Goal: Task Accomplishment & Management: Complete application form

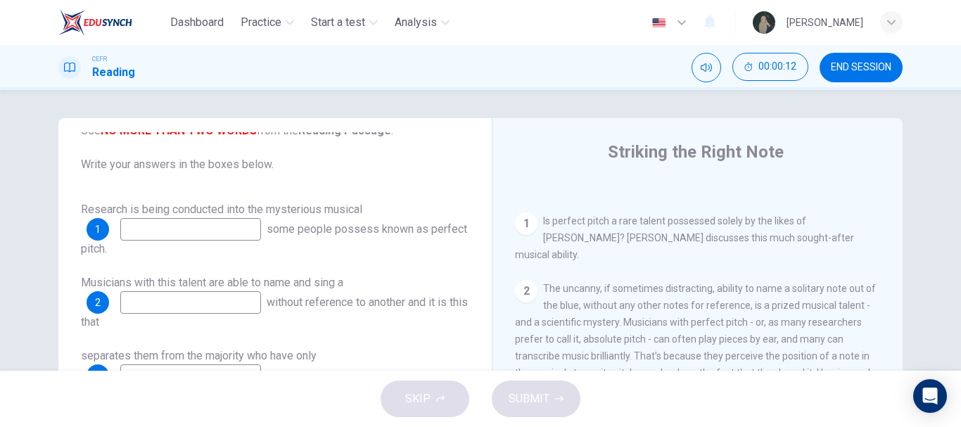
scroll to position [265, 0]
click at [220, 229] on input at bounding box center [190, 229] width 141 height 23
type input "absolute pitch"
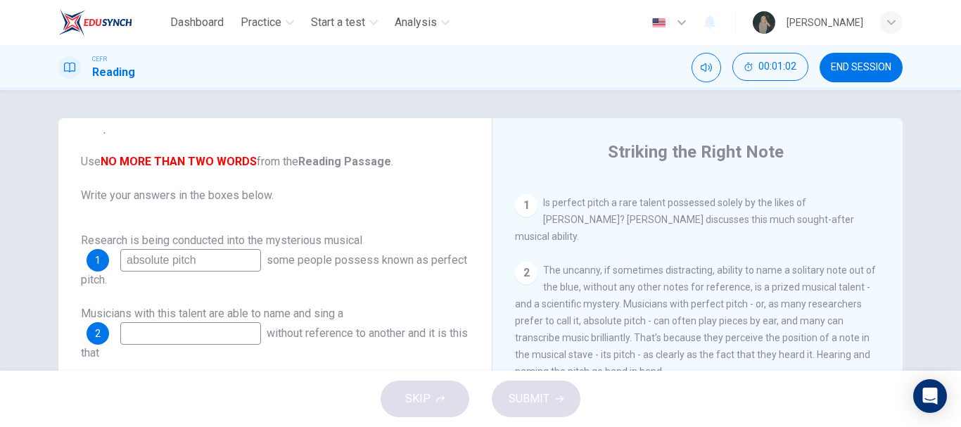
scroll to position [283, 0]
drag, startPoint x: 205, startPoint y: 263, endPoint x: 41, endPoint y: 255, distance: 164.1
click at [41, 255] on div "Questions 1 - 8 Complete the notes below. Use NO MORE THAN TWO WORDS from the R…" at bounding box center [481, 362] width 890 height 489
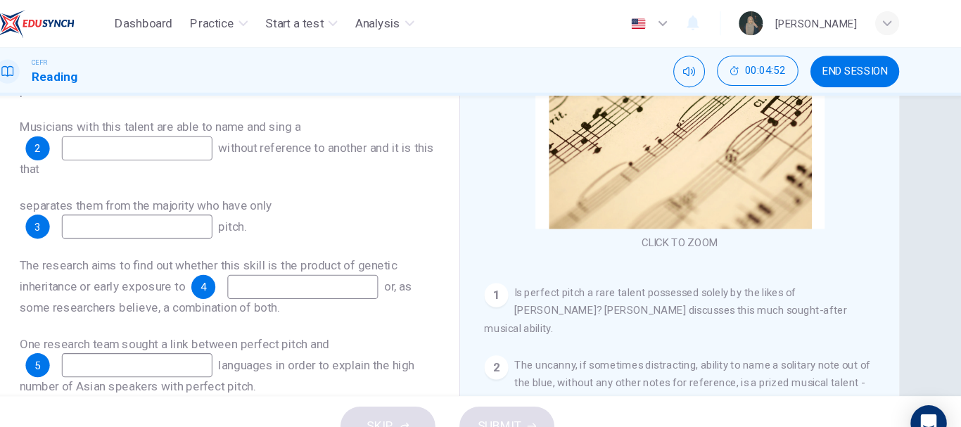
scroll to position [118, 0]
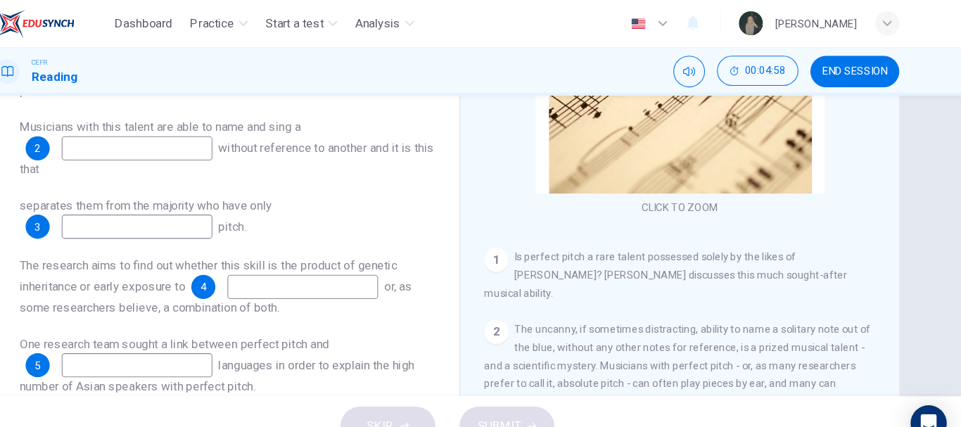
type input "talent"
click at [172, 140] on input at bounding box center [190, 139] width 141 height 23
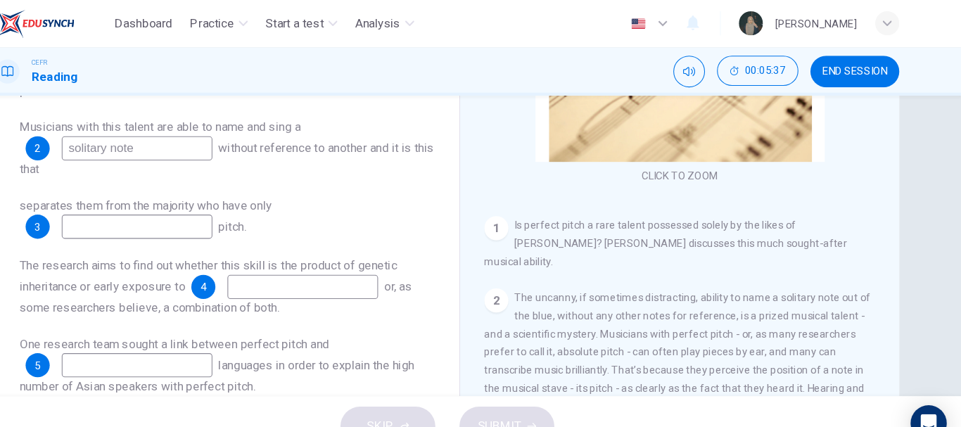
scroll to position [147, 0]
type input "solitary note"
click at [223, 213] on input at bounding box center [190, 212] width 141 height 23
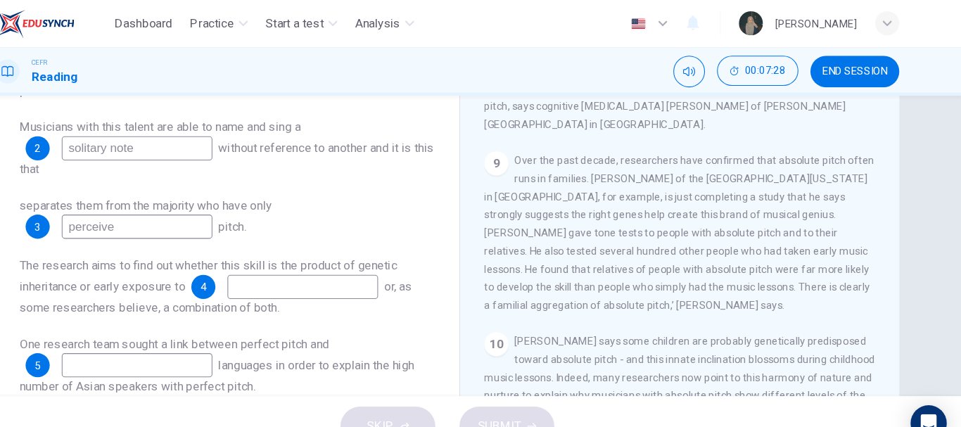
scroll to position [1241, 0]
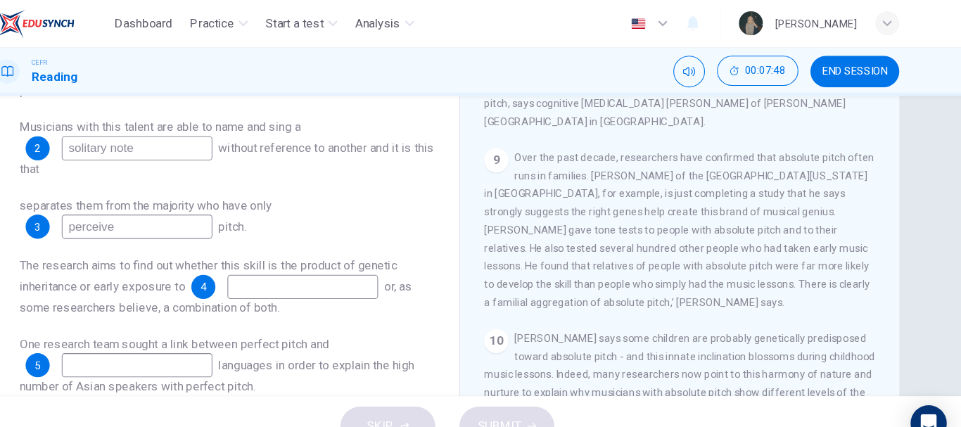
type input "perceive"
click at [315, 277] on input at bounding box center [345, 269] width 141 height 23
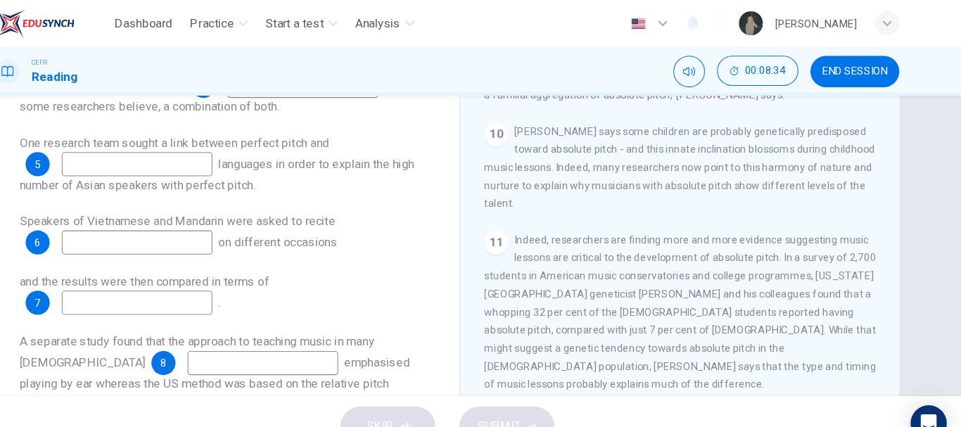
scroll to position [1351, 0]
type input "music lessons"
click at [222, 156] on input at bounding box center [190, 154] width 141 height 23
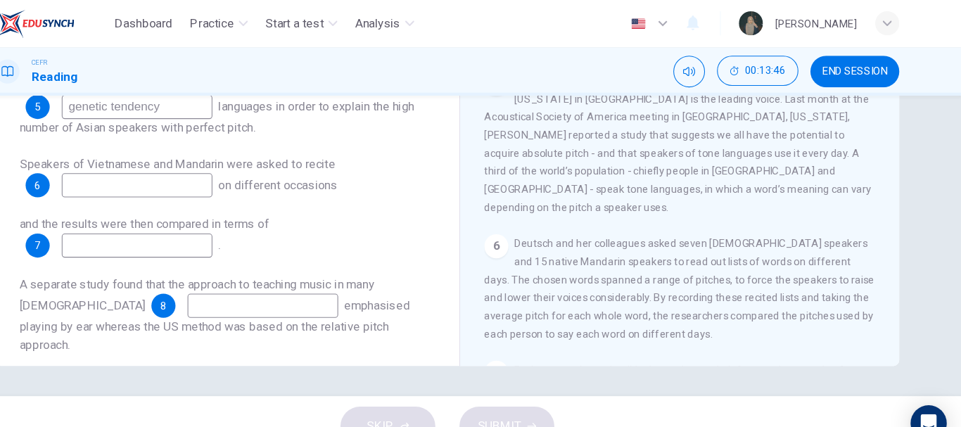
scroll to position [635, 0]
type input "genetic tendency"
click at [220, 160] on span "Speakers of Vietnamese and Mandarin were asked to recite" at bounding box center [228, 153] width 295 height 13
click at [206, 175] on input at bounding box center [190, 174] width 141 height 23
type input "chosen words"
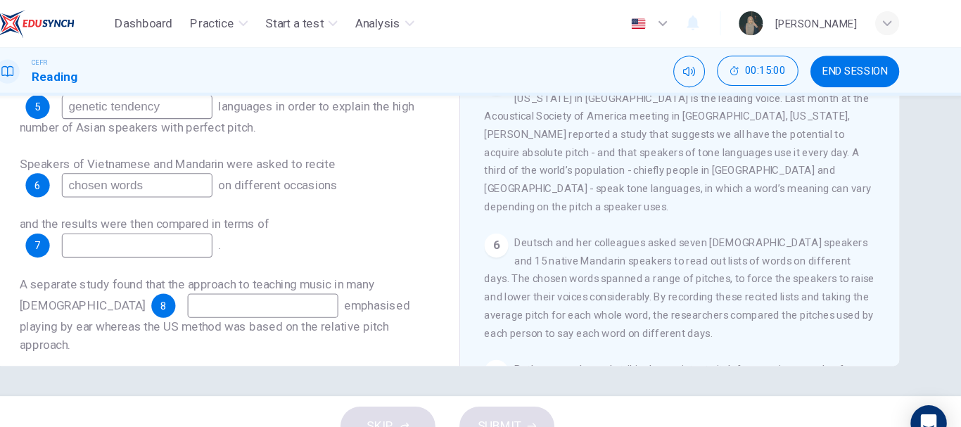
click at [196, 222] on input at bounding box center [190, 230] width 141 height 23
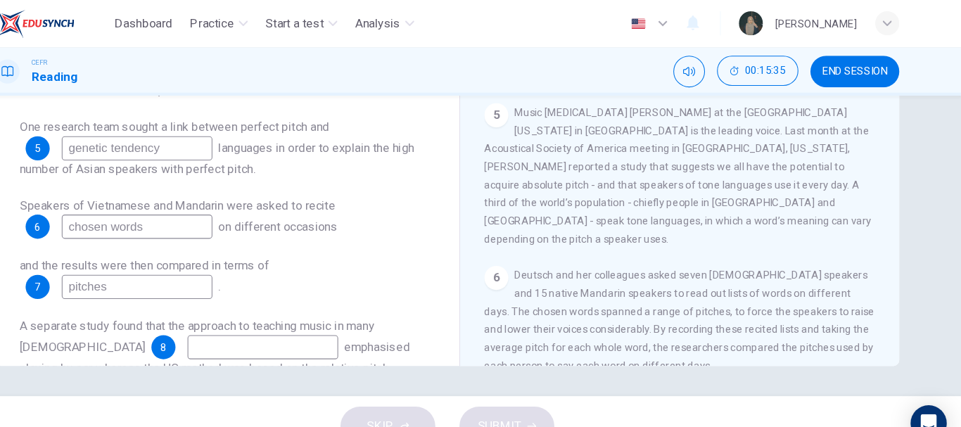
scroll to position [605, 0]
type input "pitches"
drag, startPoint x: 233, startPoint y: 146, endPoint x: 119, endPoint y: 150, distance: 114.1
click at [119, 150] on div "One research team sought a link between perfect pitch and 5 genetic tendency la…" at bounding box center [275, 139] width 389 height 56
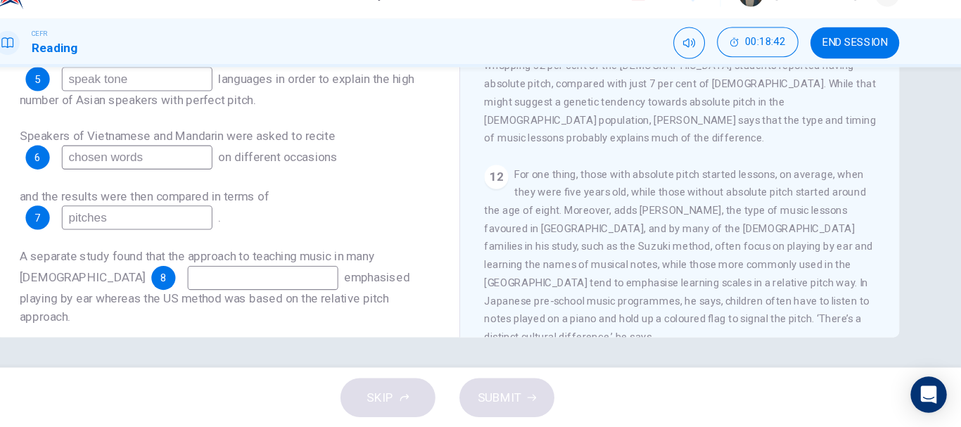
scroll to position [1500, 0]
type input "speak tone"
click at [238, 289] on input at bounding box center [308, 287] width 141 height 23
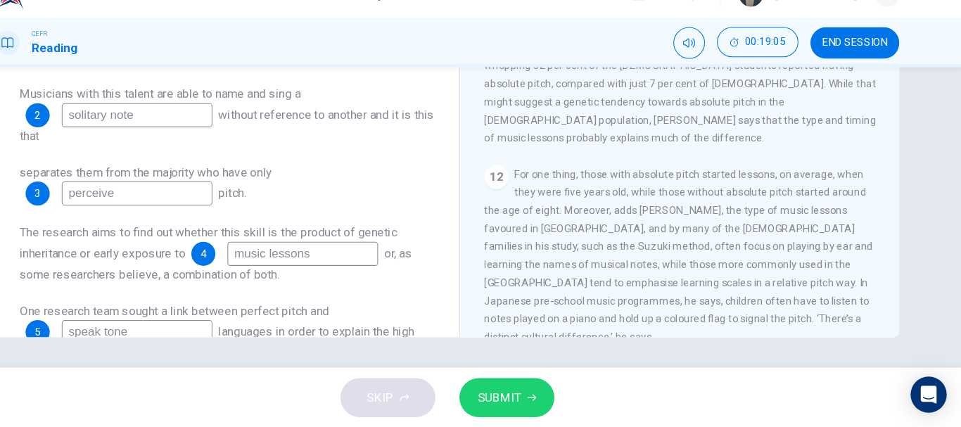
scroll to position [237, 0]
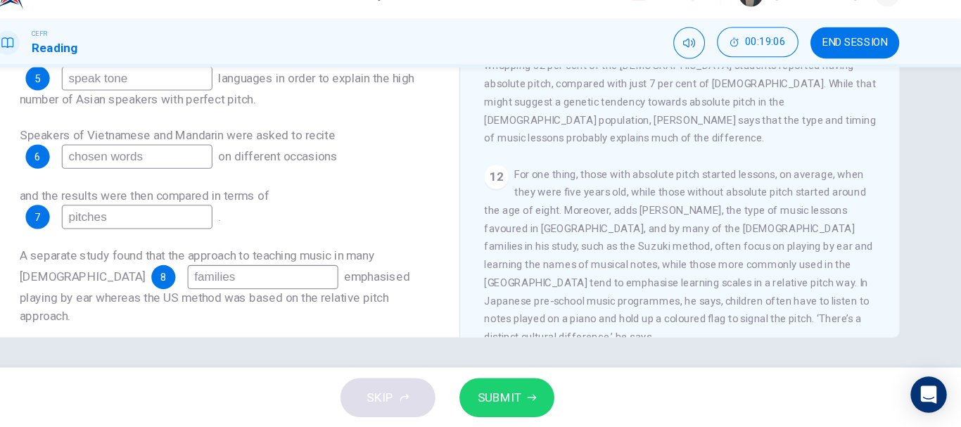
type input "families"
click at [548, 395] on span "SUBMIT" at bounding box center [529, 399] width 41 height 20
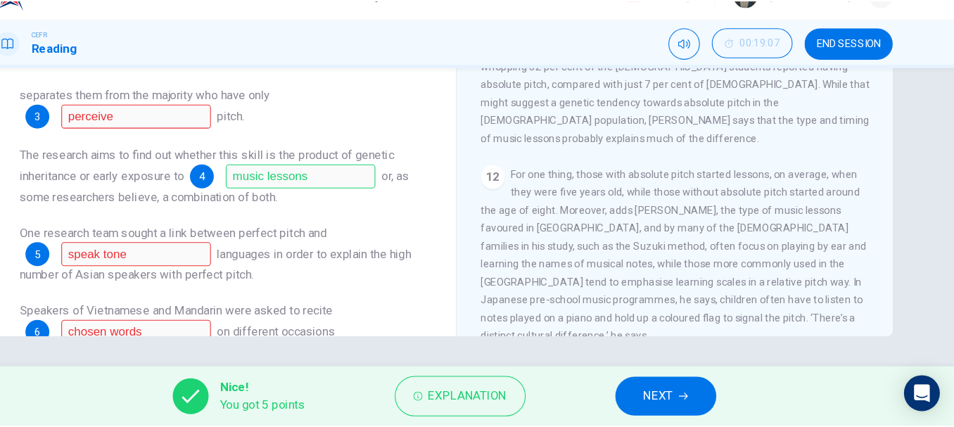
scroll to position [72, 0]
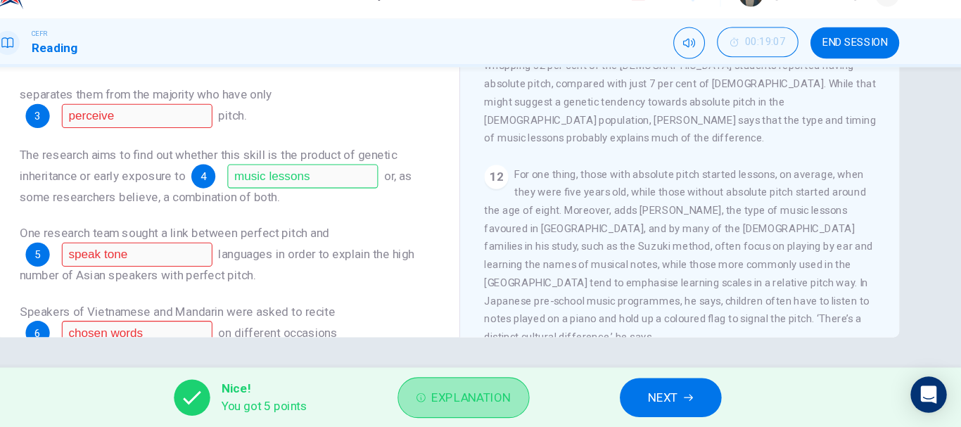
click at [477, 385] on button "Explanation" at bounding box center [495, 399] width 123 height 38
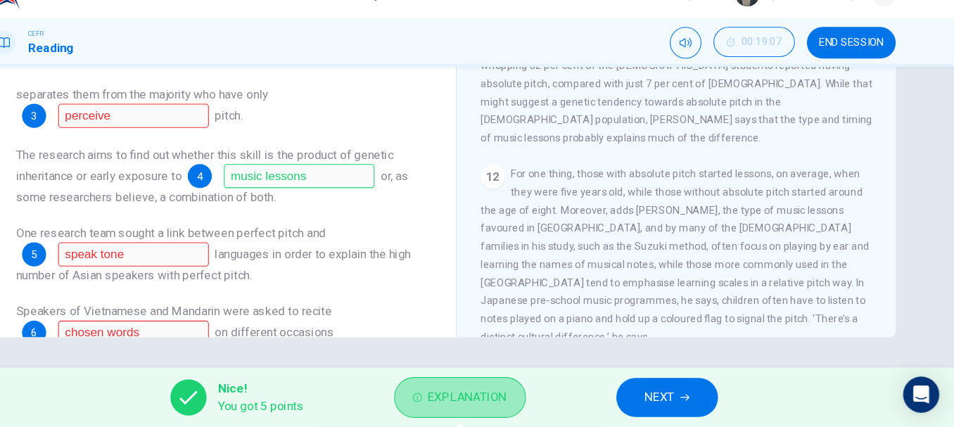
click at [495, 409] on button "Explanation" at bounding box center [492, 399] width 123 height 38
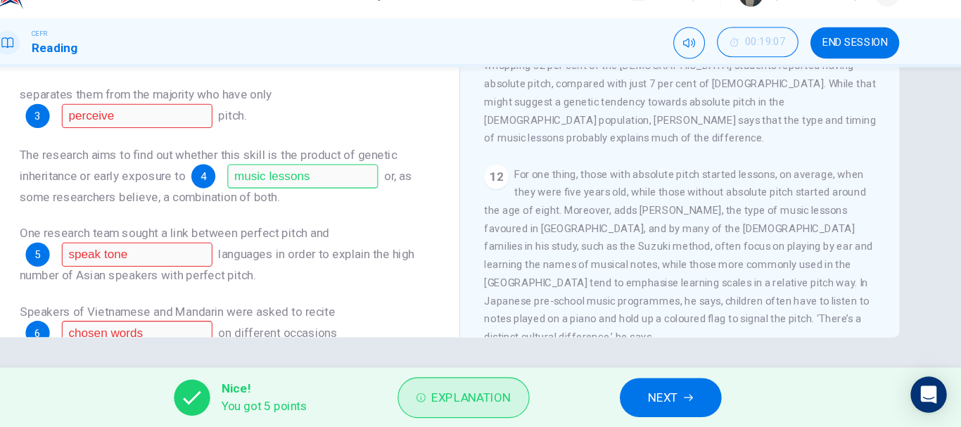
click at [495, 409] on button "Explanation" at bounding box center [495, 399] width 123 height 38
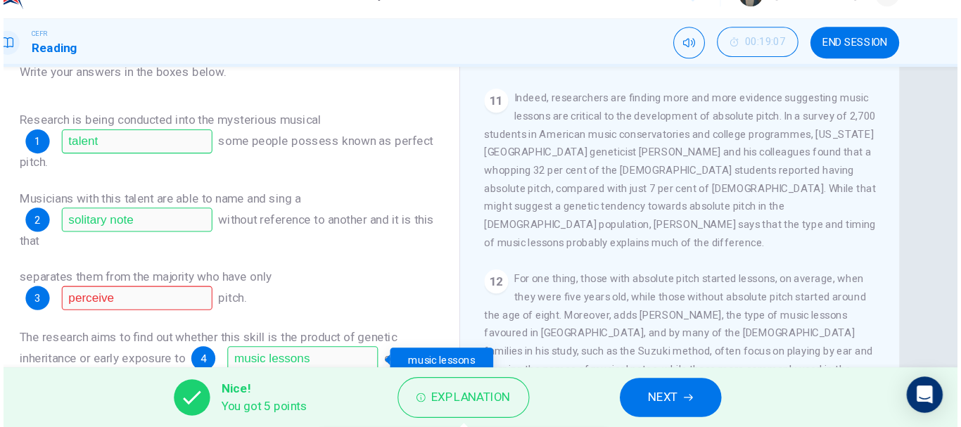
scroll to position [165, 0]
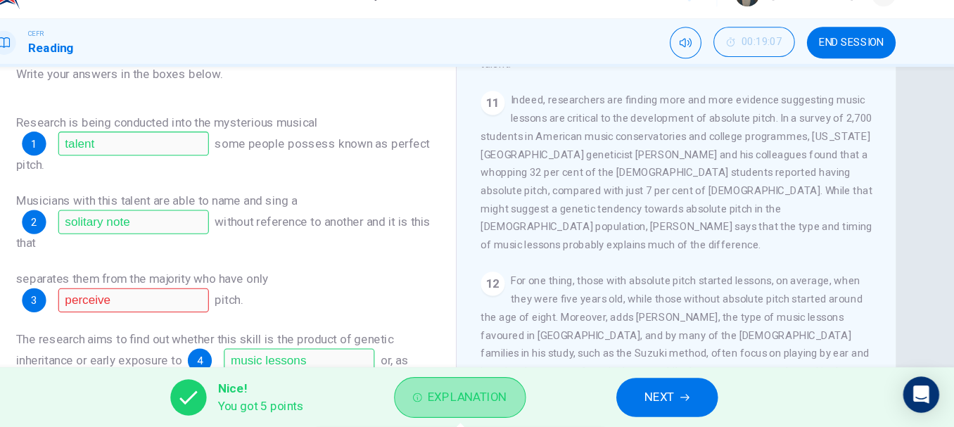
click at [460, 398] on button "Explanation" at bounding box center [492, 399] width 123 height 38
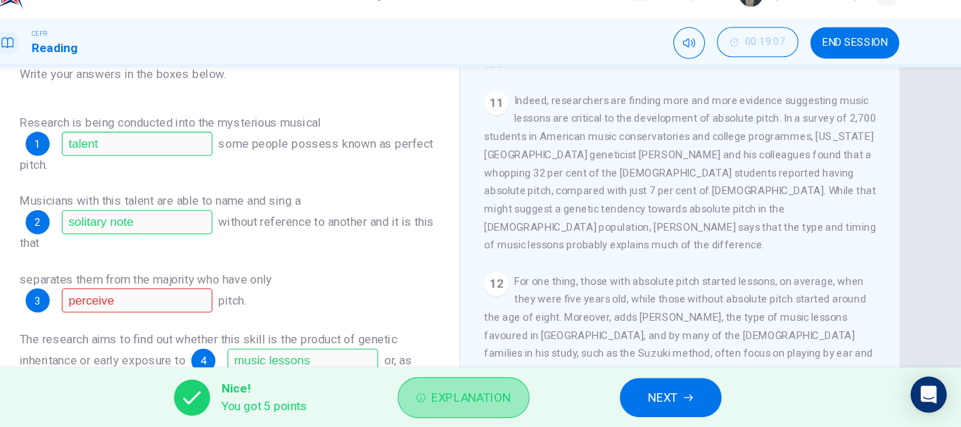
click at [460, 398] on button "Explanation" at bounding box center [495, 399] width 123 height 38
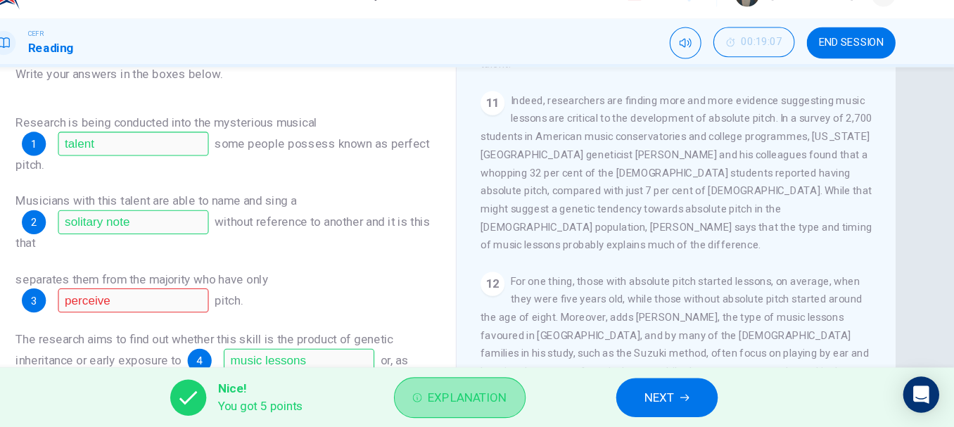
click at [460, 398] on button "Explanation" at bounding box center [492, 399] width 123 height 38
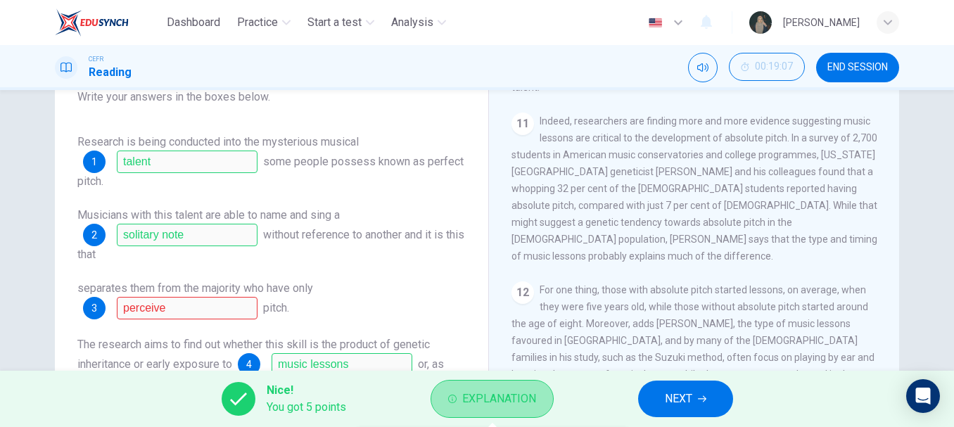
click at [461, 394] on button "Explanation" at bounding box center [492, 399] width 123 height 38
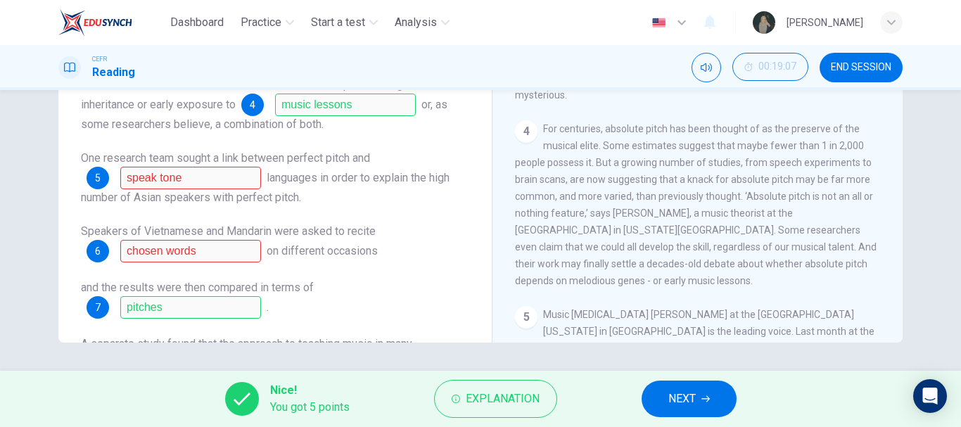
scroll to position [159, 0]
click at [202, 193] on span "languages in order to explain the high number of Asian speakers with perfect pi…" at bounding box center [265, 188] width 369 height 33
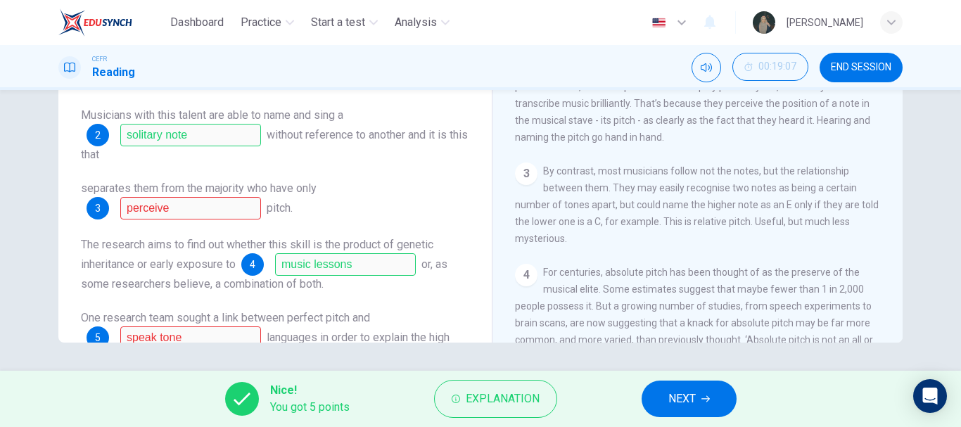
scroll to position [254, 0]
drag, startPoint x: 700, startPoint y: 213, endPoint x: 716, endPoint y: 215, distance: 16.2
click at [716, 215] on span "By contrast, most musicians follow not the notes, but the relationship between …" at bounding box center [697, 202] width 364 height 79
click at [693, 404] on span "NEXT" at bounding box center [682, 399] width 27 height 20
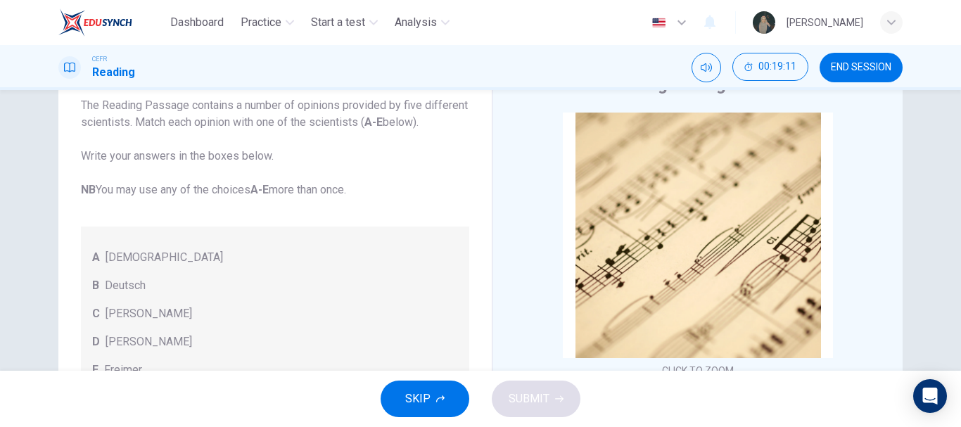
scroll to position [22, 0]
click at [852, 46] on div "CEFR Reading 00:19:13 END SESSION" at bounding box center [480, 67] width 961 height 45
click at [852, 46] on div "CEFR Reading 00:19:14 END SESSION" at bounding box center [480, 67] width 961 height 45
click at [849, 68] on span "END SESSION" at bounding box center [861, 67] width 61 height 11
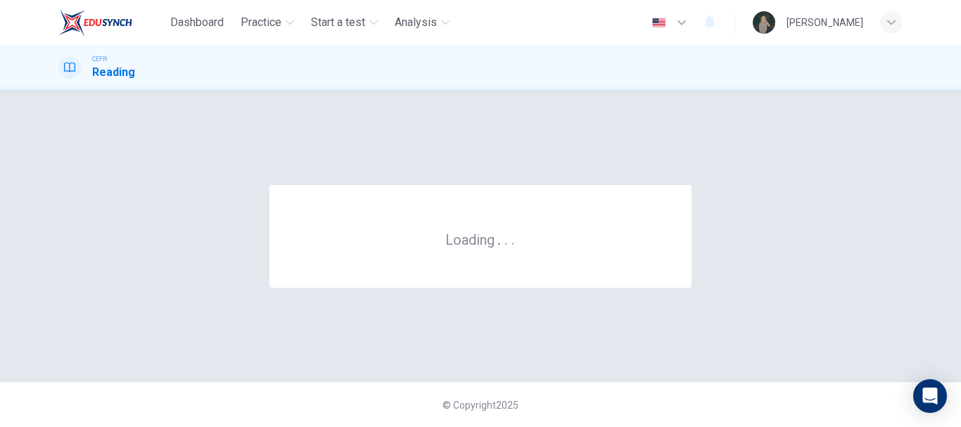
scroll to position [0, 0]
